Goal: Task Accomplishment & Management: Use online tool/utility

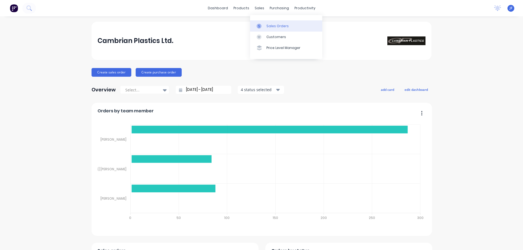
click at [267, 29] on link "Sales Orders" at bounding box center [286, 25] width 72 height 11
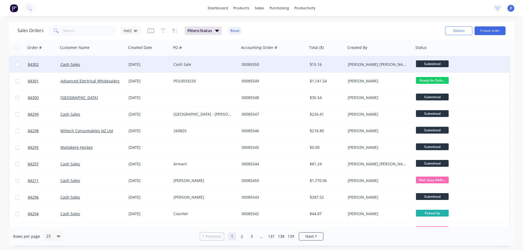
click at [229, 60] on div "Cash Sale" at bounding box center [205, 64] width 68 height 16
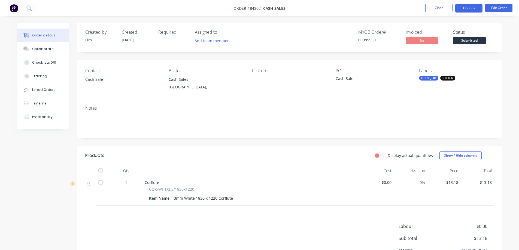
click at [468, 11] on button "Options" at bounding box center [468, 8] width 27 height 9
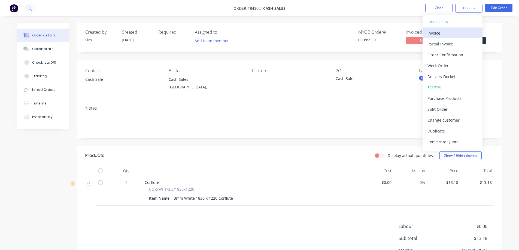
click at [468, 29] on div "Invoice" at bounding box center [452, 33] width 50 height 8
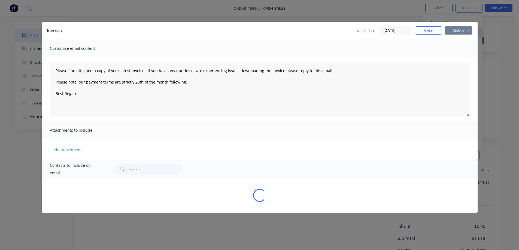
click at [468, 29] on button "Options" at bounding box center [458, 30] width 27 height 8
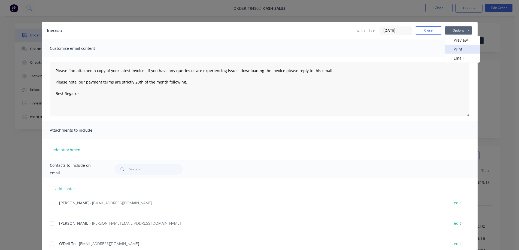
click at [468, 46] on button "Print" at bounding box center [462, 49] width 35 height 9
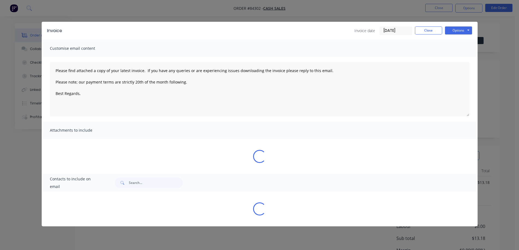
type textarea "Please find attached a copy of your latest invoice. If you have any queries or …"
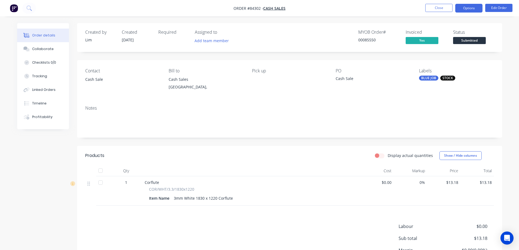
click at [466, 7] on button "Options" at bounding box center [468, 8] width 27 height 9
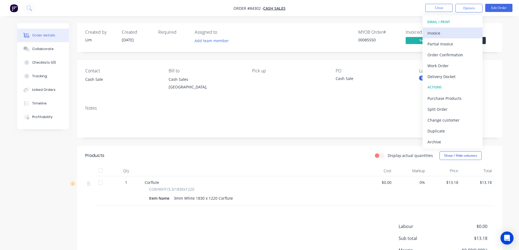
click at [449, 30] on div "Invoice" at bounding box center [452, 33] width 50 height 8
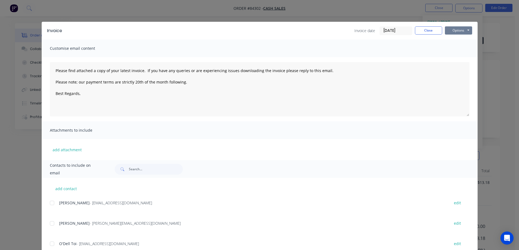
click at [459, 30] on button "Options" at bounding box center [458, 30] width 27 height 8
click at [460, 49] on button "Print" at bounding box center [462, 49] width 35 height 9
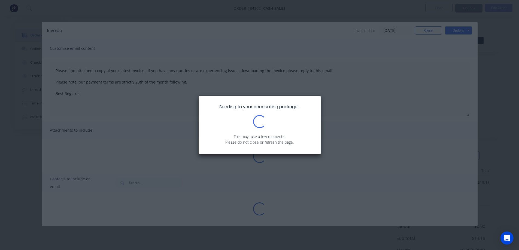
type textarea "Please find attached a copy of your latest invoice. If you have any queries or …"
